Goal: Book appointment/travel/reservation

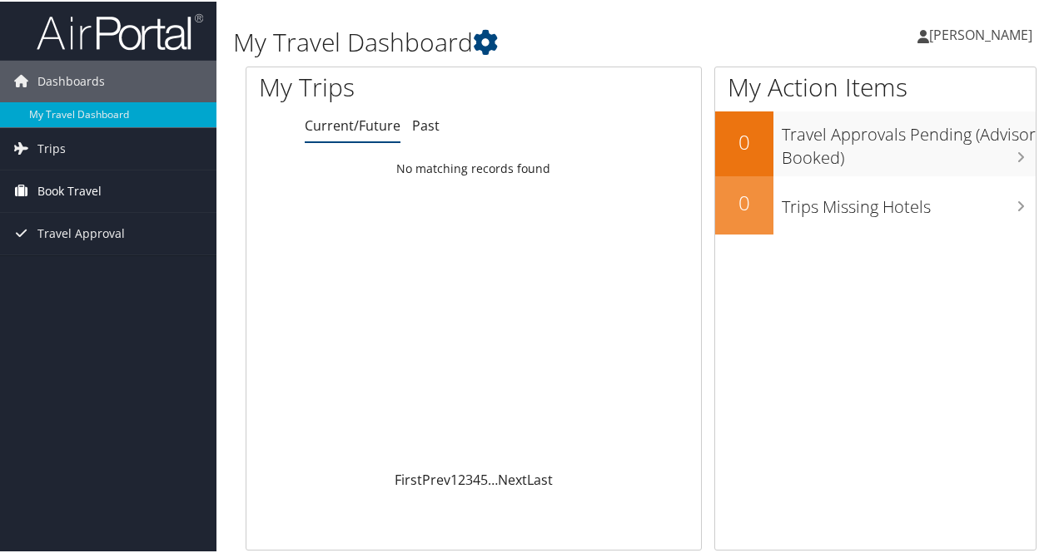
click at [53, 187] on span "Book Travel" at bounding box center [69, 190] width 64 height 42
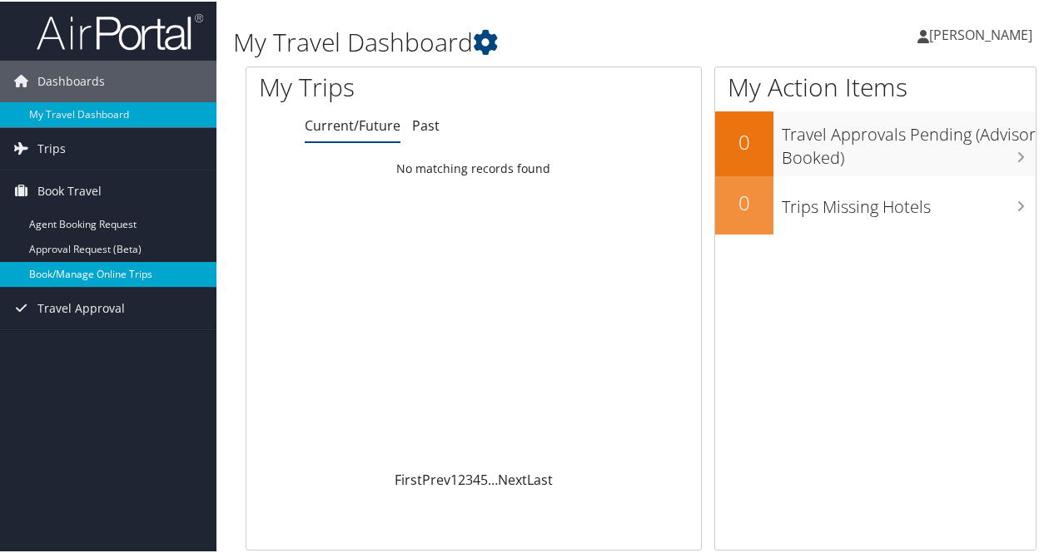
click at [68, 276] on link "Book/Manage Online Trips" at bounding box center [108, 272] width 216 height 25
click at [109, 269] on link "Book/Manage Online Trips" at bounding box center [108, 272] width 216 height 25
